Goal: Task Accomplishment & Management: Use online tool/utility

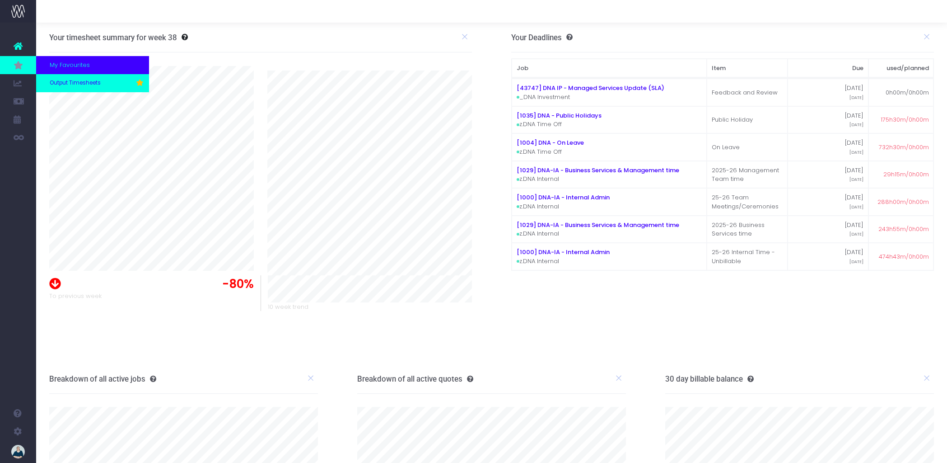
click at [88, 81] on span "Output Timesheets" at bounding box center [75, 83] width 51 height 8
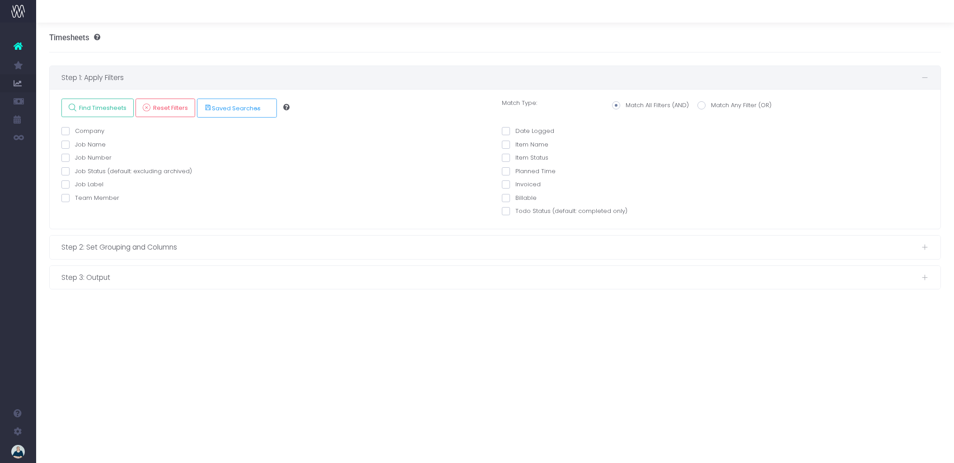
click at [67, 198] on span at bounding box center [65, 198] width 8 height 8
click at [75, 198] on input "Team Member" at bounding box center [78, 196] width 6 height 6
checkbox input "true"
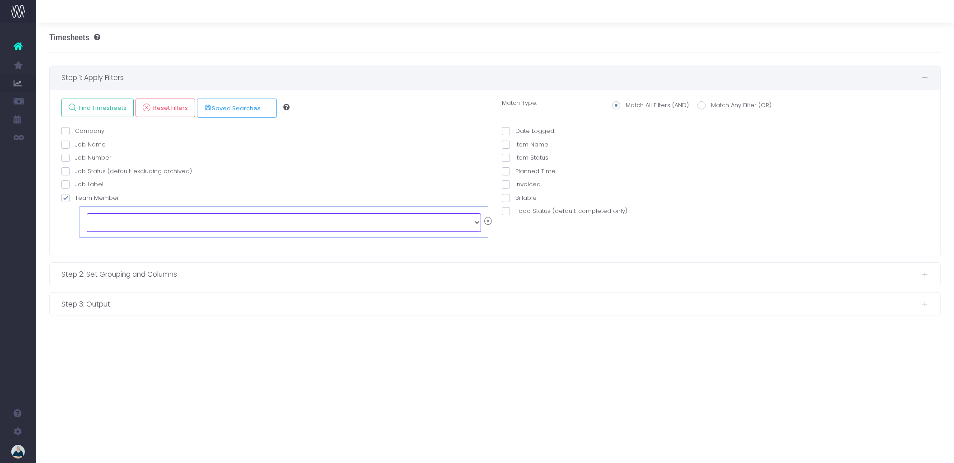
click at [111, 217] on select "echo " "; [PERSON_NAME] [PERSON_NAME] [PERSON_NAME] [PERSON_NAME] [PERSON_NAME]…" at bounding box center [284, 222] width 394 height 18
select select "128686"
click at [508, 129] on span at bounding box center [506, 131] width 8 height 8
click at [516, 129] on input "Date Logged" at bounding box center [519, 130] width 6 height 6
checkbox input "true"
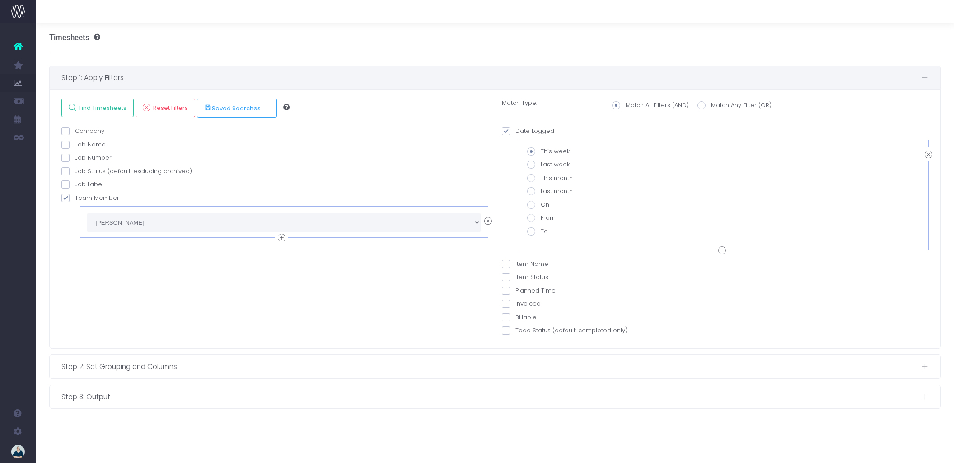
click at [527, 216] on span at bounding box center [531, 218] width 8 height 8
click at [541, 216] on input "From" at bounding box center [544, 216] width 6 height 6
radio input "true"
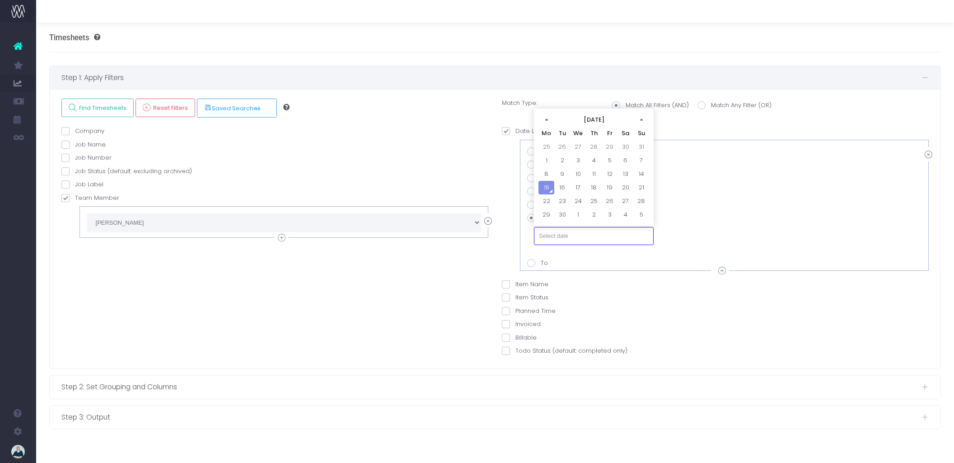
click at [592, 239] on input "text" at bounding box center [594, 236] width 120 height 18
click at [547, 163] on td "1" at bounding box center [547, 161] width 16 height 14
type input "[DATE]"
click at [725, 271] on icon at bounding box center [722, 270] width 8 height 11
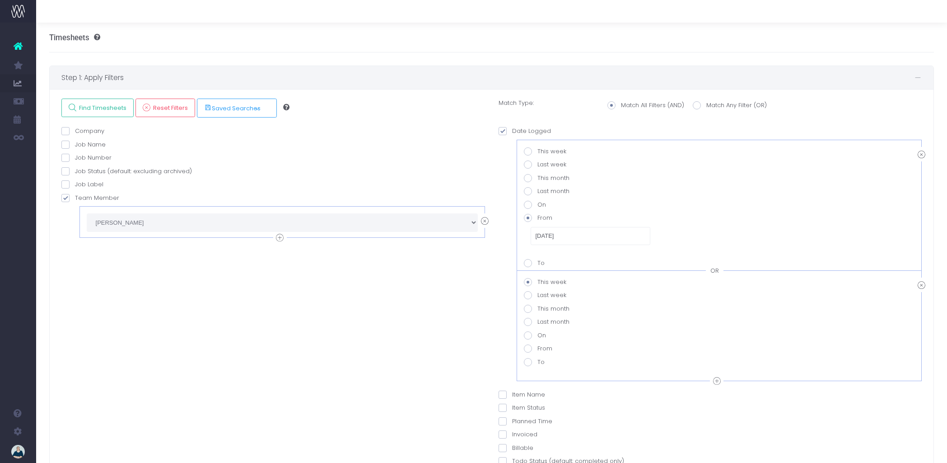
click at [717, 271] on div "OR" at bounding box center [715, 270] width 18 height 9
click at [529, 362] on span at bounding box center [528, 362] width 8 height 8
click at [538, 362] on value-datepicker-item-2-6 "To" at bounding box center [541, 360] width 6 height 6
radio value-datepicker-item-2-6 "true"
click at [586, 379] on input "text" at bounding box center [591, 379] width 120 height 18
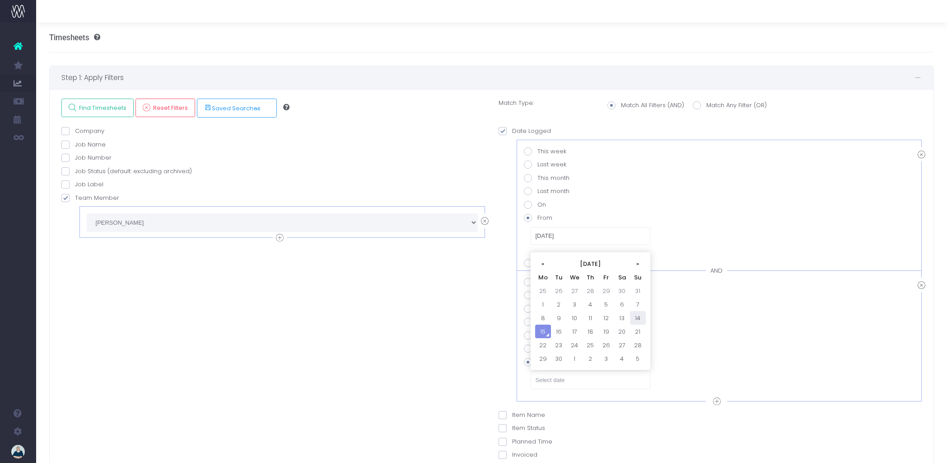
click at [638, 316] on td "14" at bounding box center [638, 318] width 16 height 14
type input "[DATE]"
click at [452, 317] on div "Company AND Is Is Not Contains Doesn't Contain AND" at bounding box center [273, 309] width 437 height 364
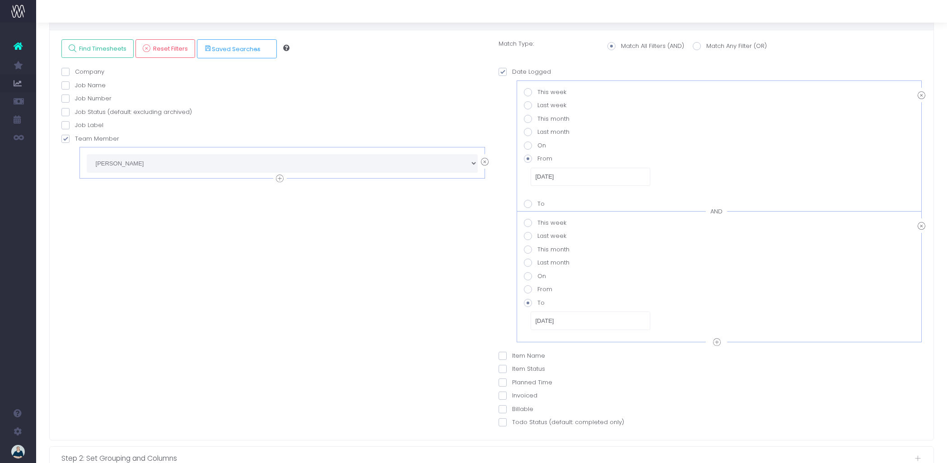
scroll to position [24, 0]
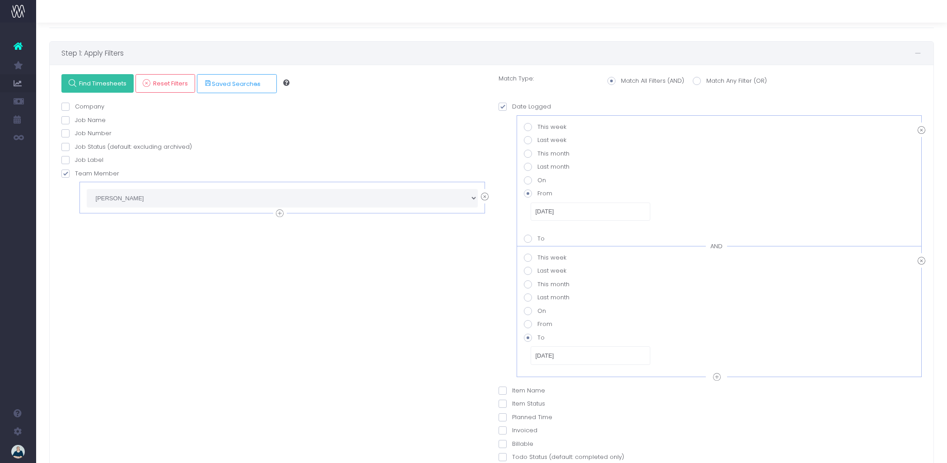
click at [89, 85] on span "Find Timesheets" at bounding box center [101, 84] width 51 height 8
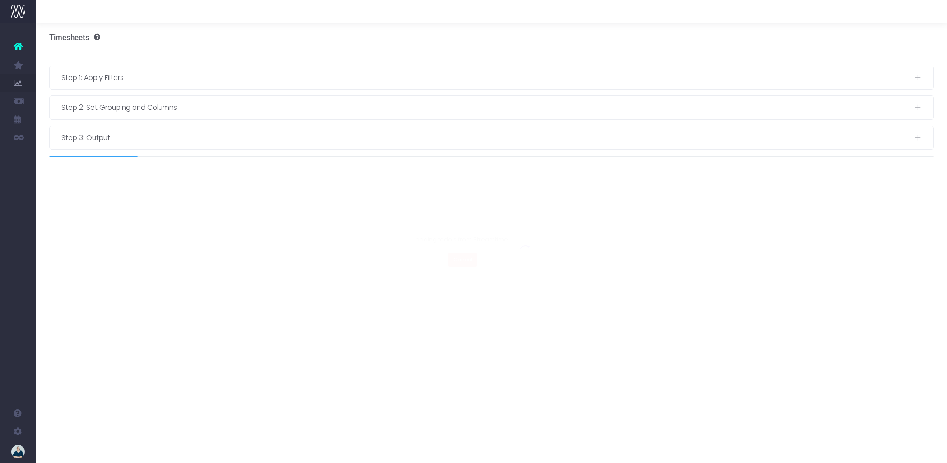
scroll to position [0, 0]
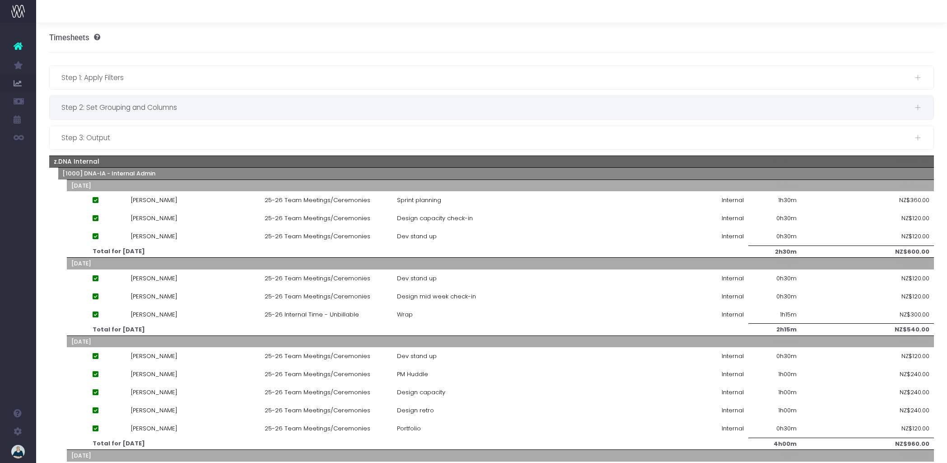
click at [175, 104] on span "Step 2: Set Grouping and Columns" at bounding box center [487, 107] width 853 height 11
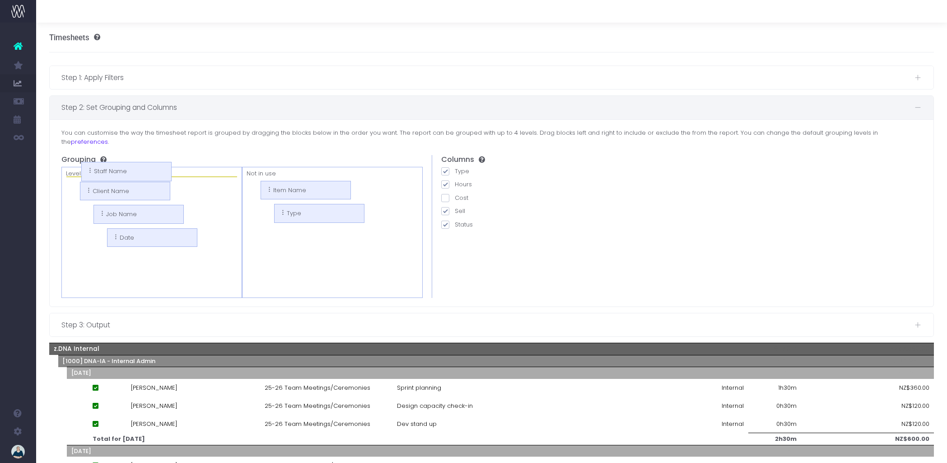
drag, startPoint x: 277, startPoint y: 179, endPoint x: 107, endPoint y: 169, distance: 170.6
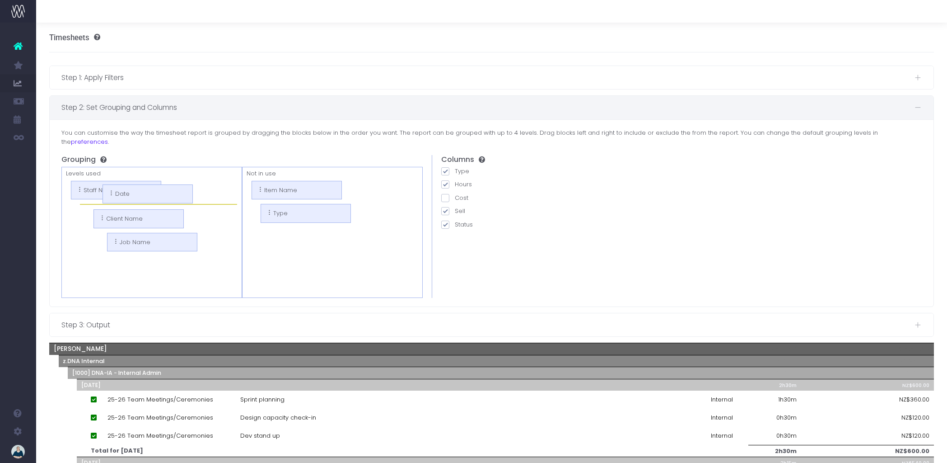
drag, startPoint x: 123, startPoint y: 253, endPoint x: 105, endPoint y: 195, distance: 61.5
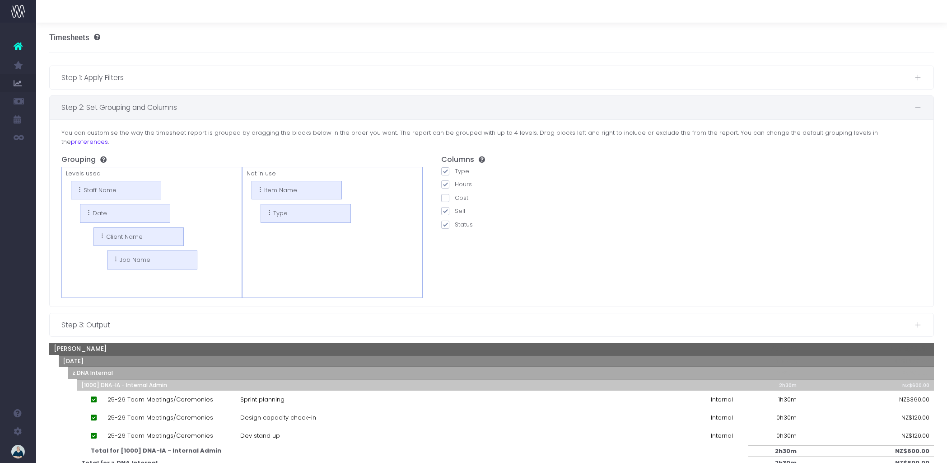
click at [447, 207] on span at bounding box center [445, 211] width 8 height 8
click at [455, 206] on input "Sell" at bounding box center [458, 209] width 6 height 6
checkbox input "false"
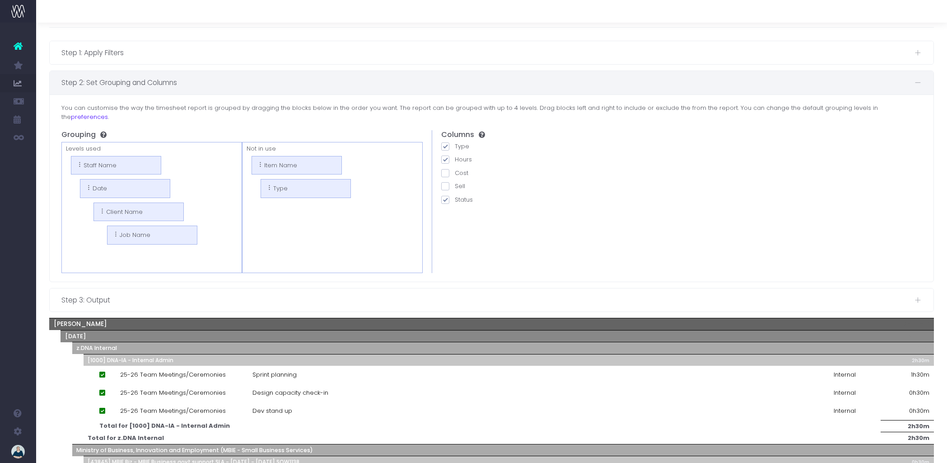
scroll to position [71, 0]
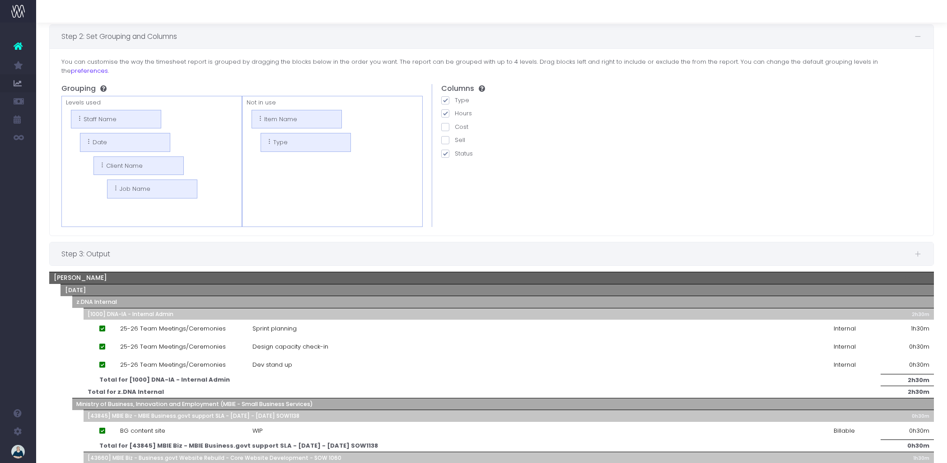
click at [234, 248] on span "Step 3: Output" at bounding box center [487, 253] width 853 height 11
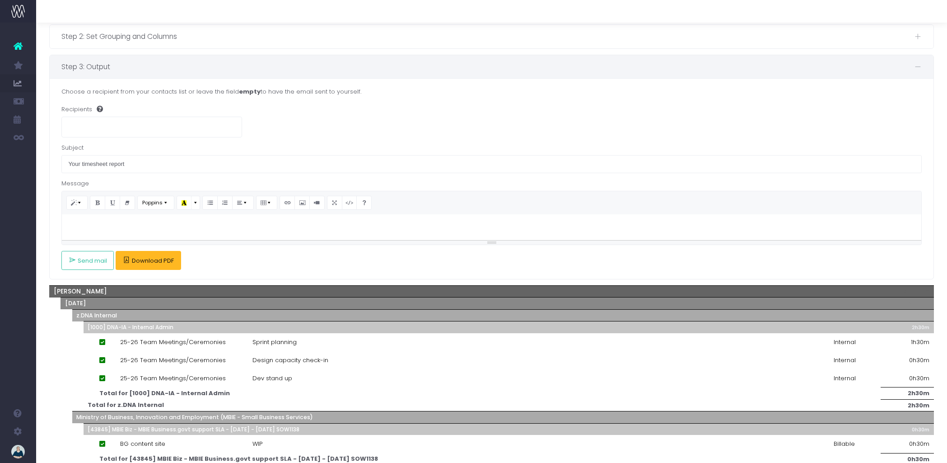
click at [150, 264] on span "Download PDF" at bounding box center [153, 260] width 42 height 7
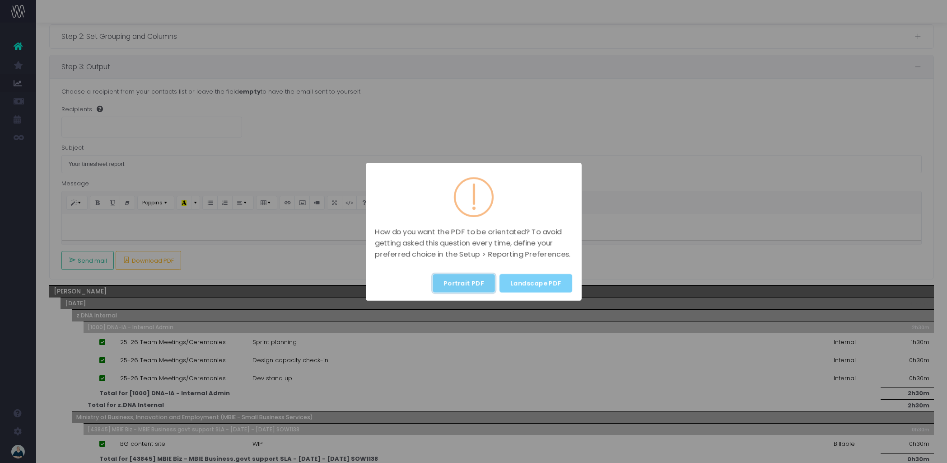
click at [469, 287] on button "Portrait PDF" at bounding box center [464, 283] width 62 height 19
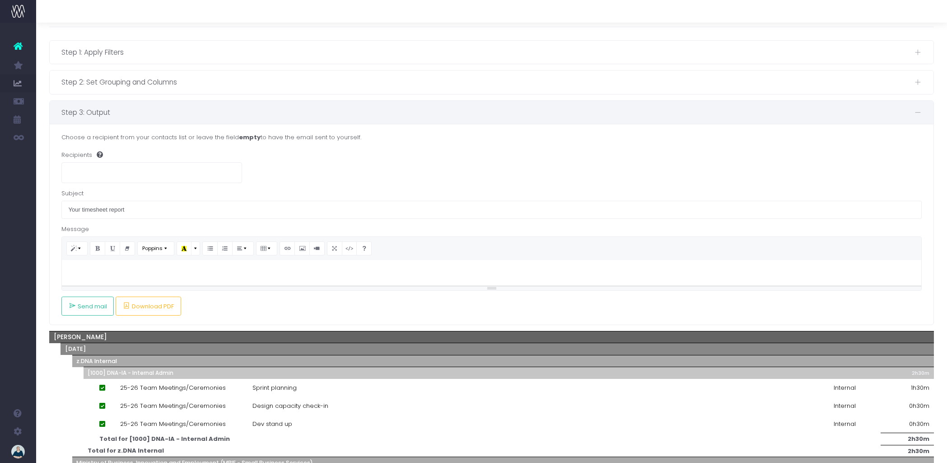
scroll to position [0, 0]
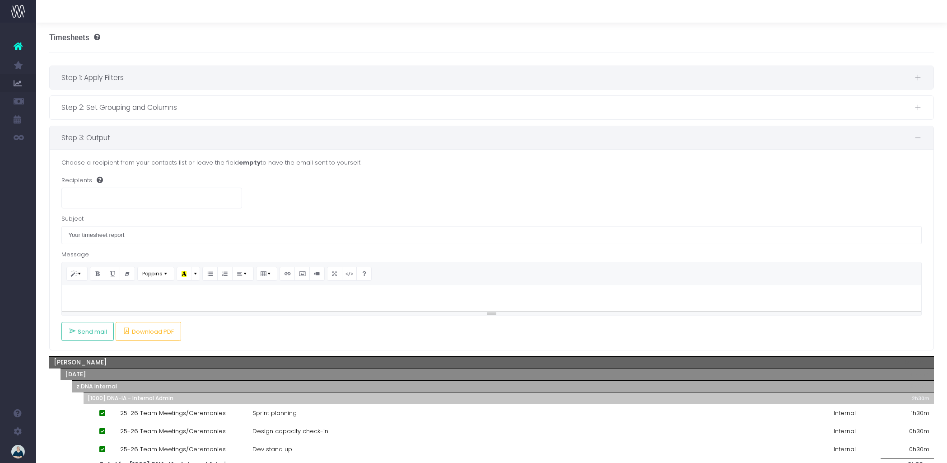
click at [127, 74] on span "Step 1: Apply Filters" at bounding box center [487, 77] width 853 height 11
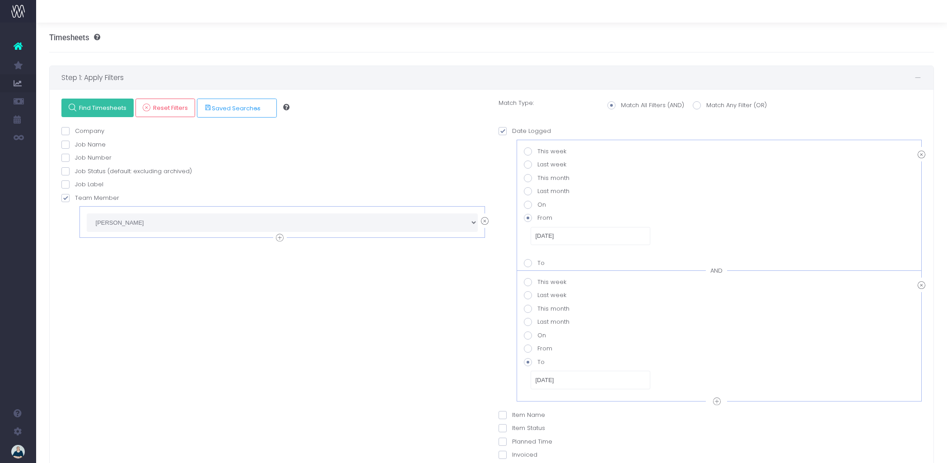
click at [101, 108] on span "Find Timesheets" at bounding box center [101, 108] width 51 height 8
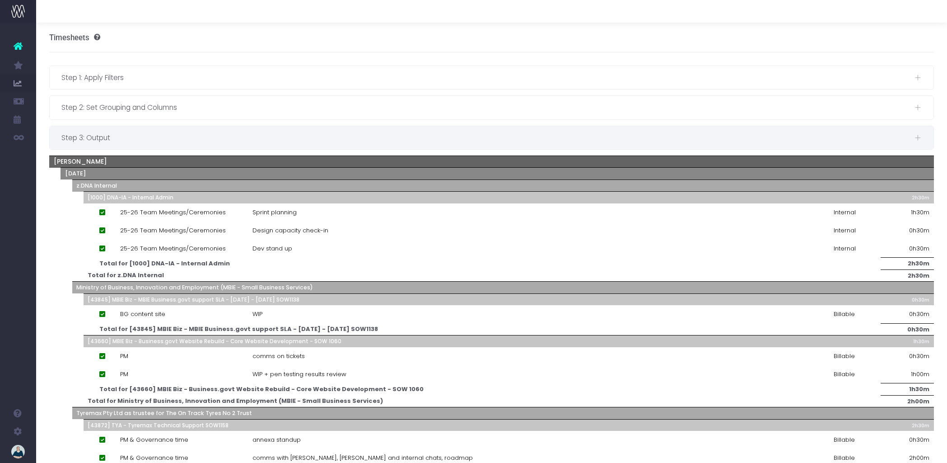
click at [129, 137] on span "Step 3: Output" at bounding box center [487, 137] width 853 height 11
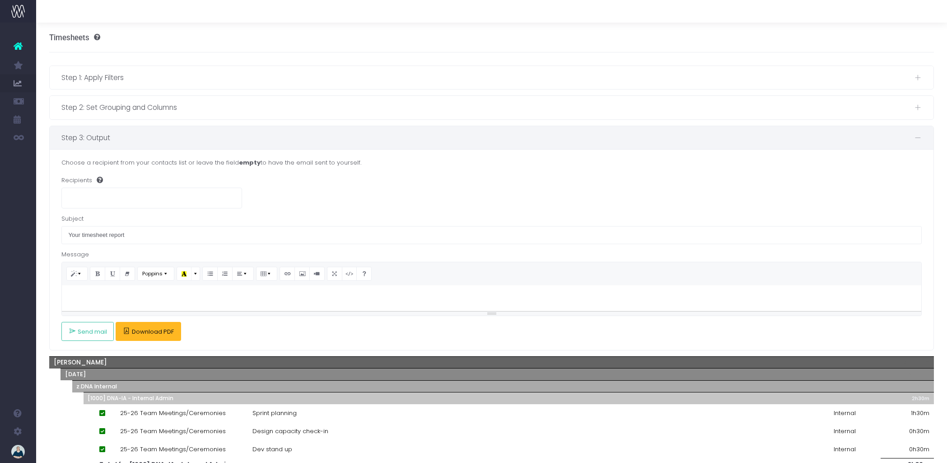
click at [153, 335] on span "Download PDF" at bounding box center [153, 331] width 42 height 7
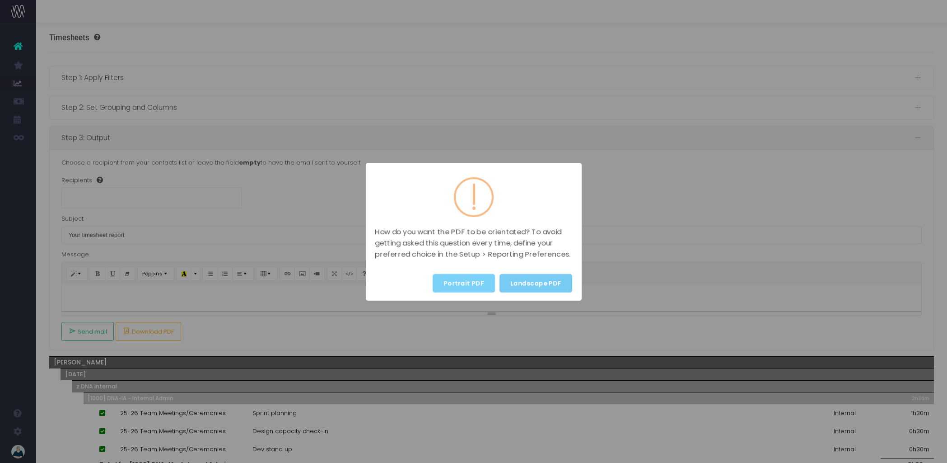
click at [536, 286] on button "Landscape PDF" at bounding box center [536, 283] width 73 height 19
